Goal: Contribute content: Add original content to the website for others to see

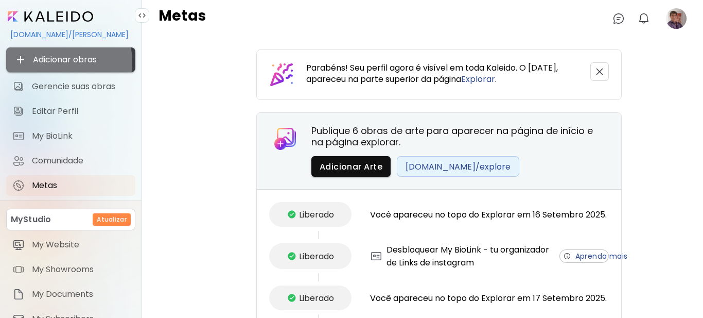
click at [54, 61] on span "Adicionar obras" at bounding box center [70, 60] width 113 height 12
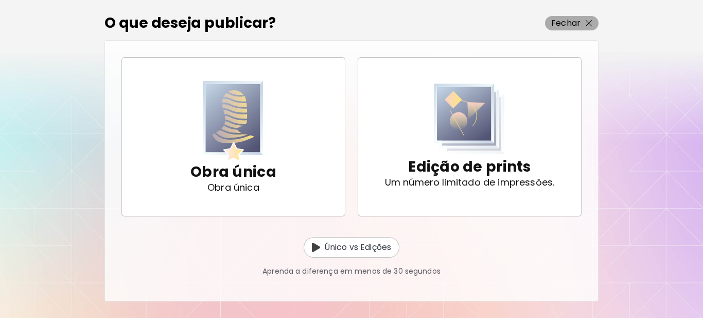
click at [585, 20] on span "Fechar" at bounding box center [571, 23] width 41 height 12
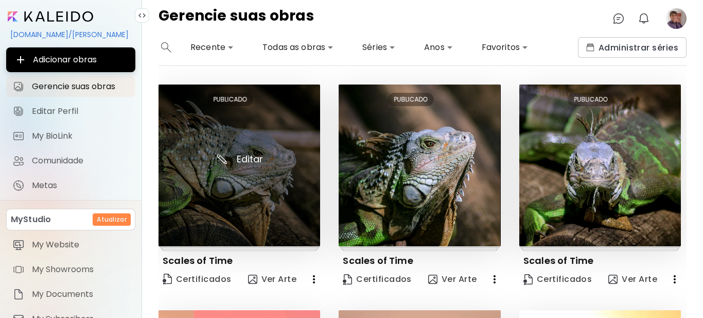
click at [269, 181] on img at bounding box center [240, 165] width 162 height 162
